Goal: Task Accomplishment & Management: Use online tool/utility

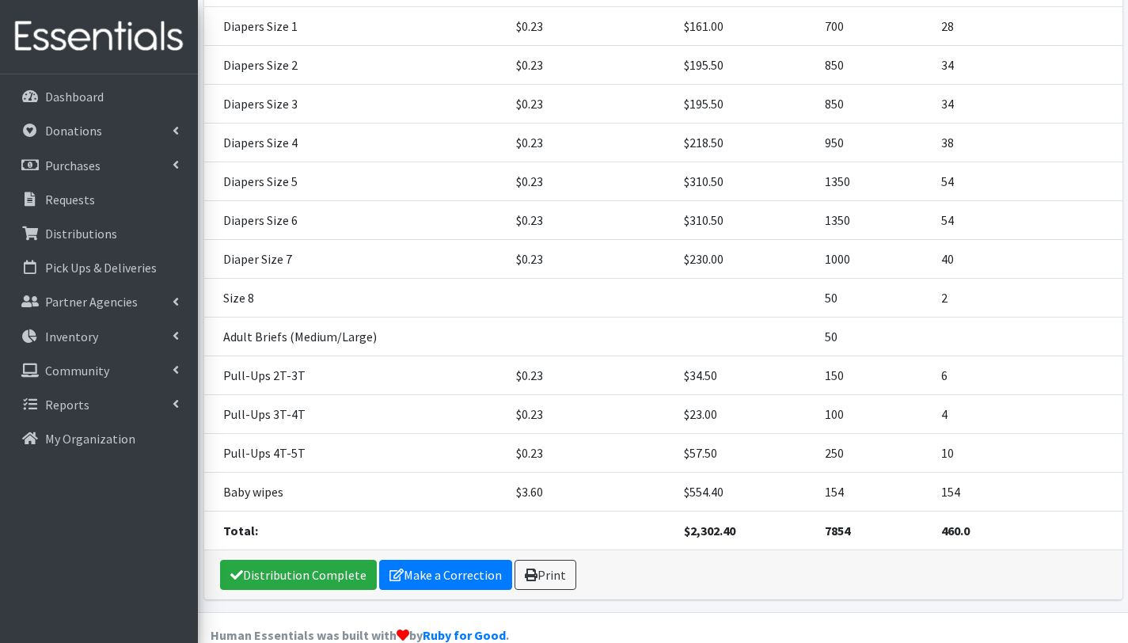
scroll to position [378, 0]
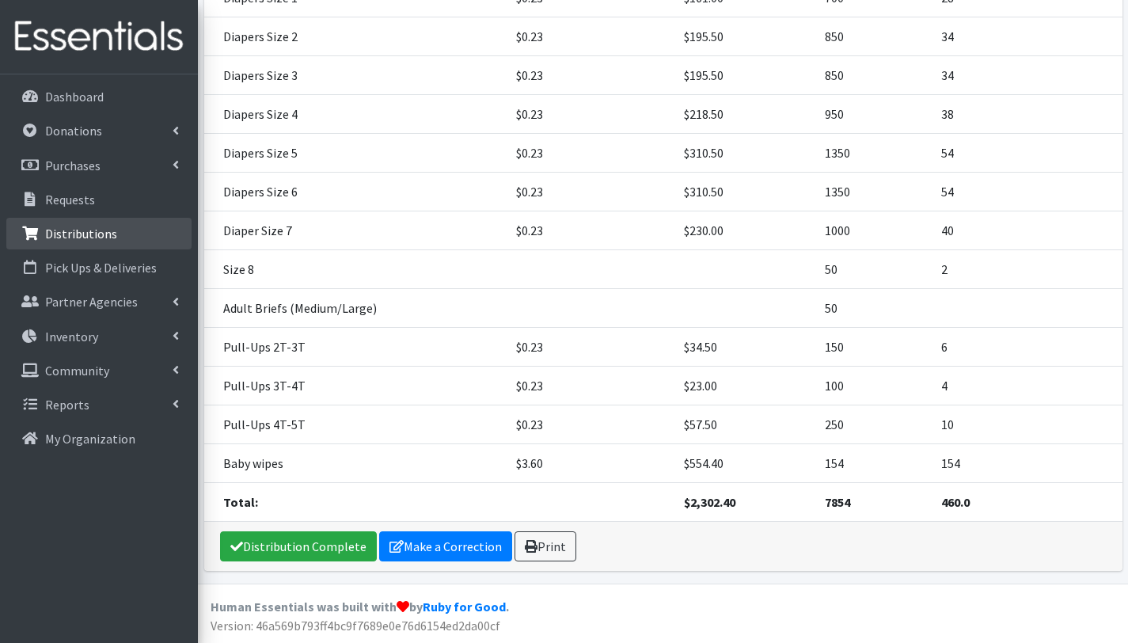
click at [99, 235] on p "Distributions" at bounding box center [81, 234] width 72 height 16
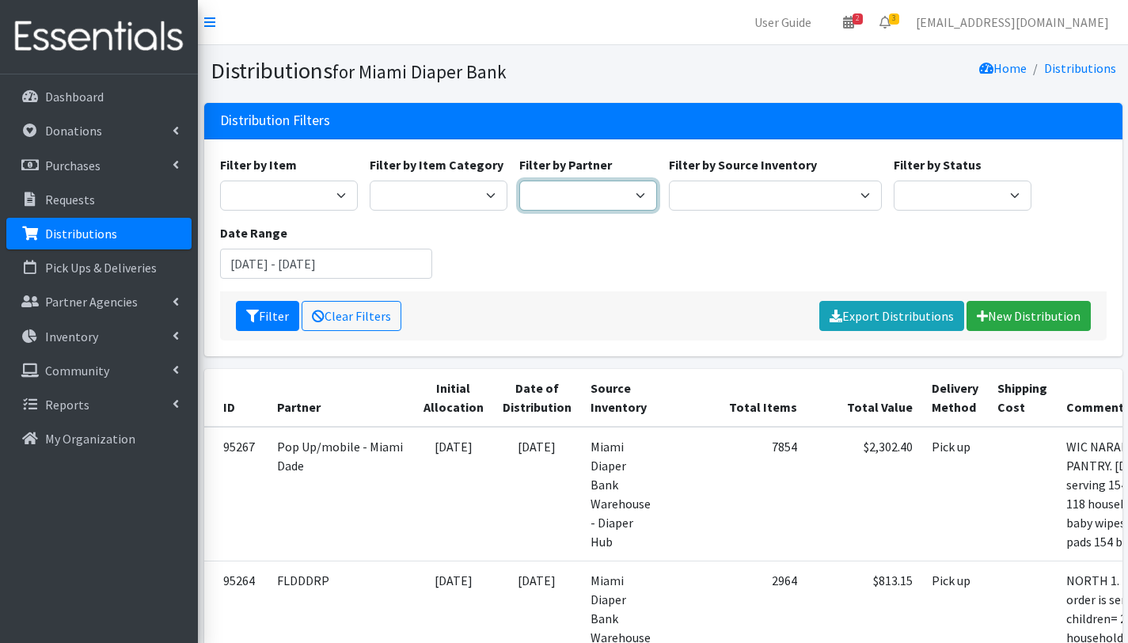
click at [562, 197] on select "A Safe Haven for [GEOGRAPHIC_DATA] Belafonte TACOLCY Center [GEOGRAPHIC_DATA] […" at bounding box center [588, 195] width 138 height 30
select select "6834"
click at [519, 180] on select "A Safe Haven for [GEOGRAPHIC_DATA] Belafonte TACOLCY Center [GEOGRAPHIC_DATA] […" at bounding box center [588, 195] width 138 height 30
click at [268, 325] on button "Filter" at bounding box center [267, 316] width 63 height 30
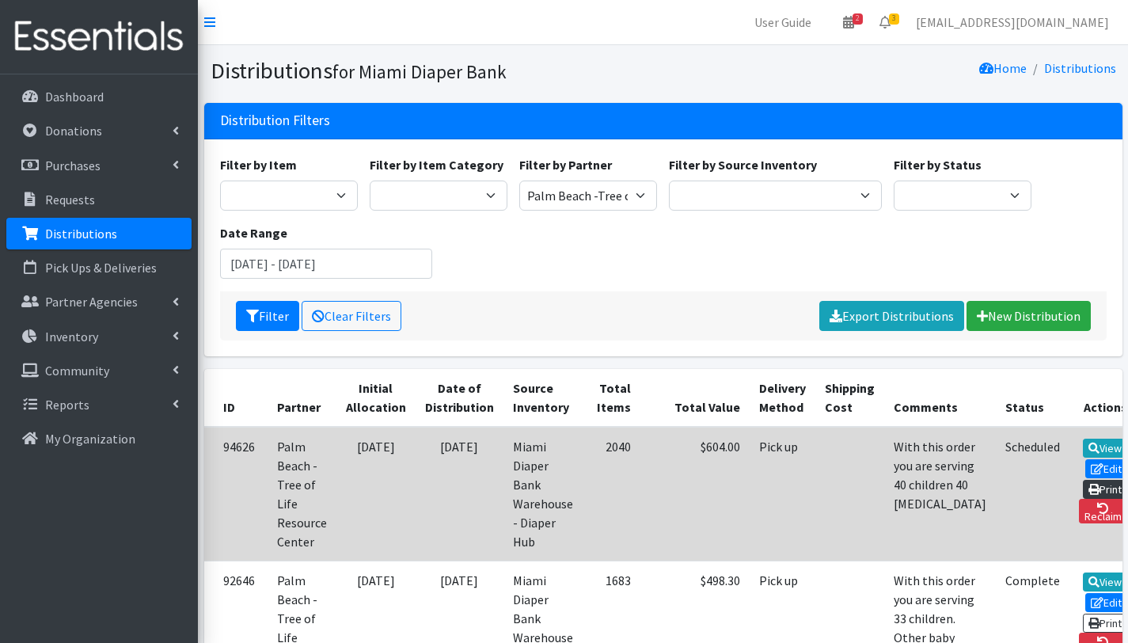
click at [1083, 480] on link "Print" at bounding box center [1105, 489] width 45 height 19
